Goal: Learn about a topic: Learn about a topic

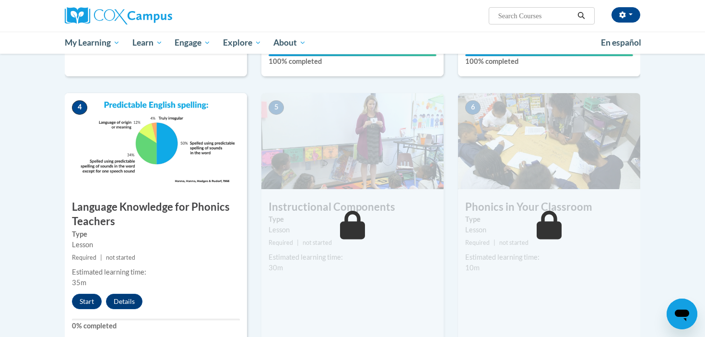
scroll to position [421, 0]
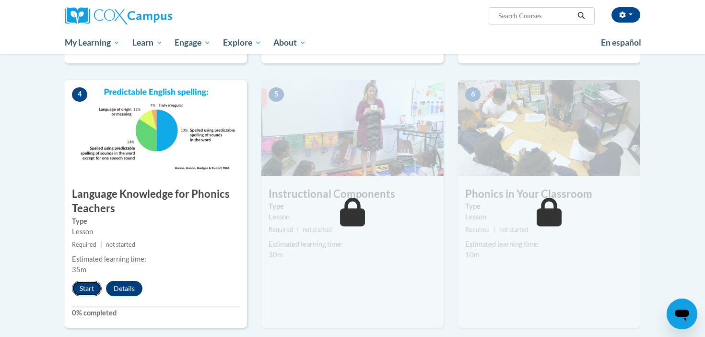
click at [92, 286] on button "Start" at bounding box center [87, 288] width 30 height 15
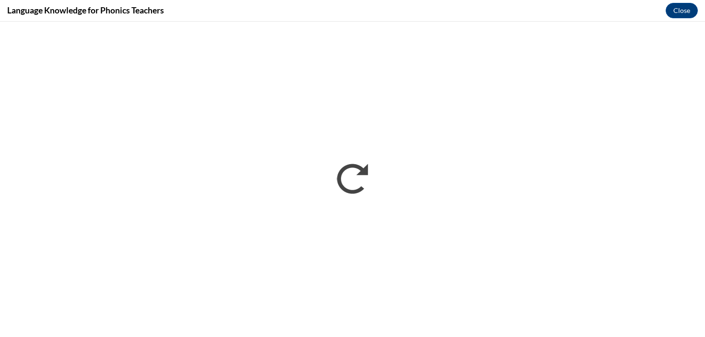
scroll to position [0, 0]
